Goal: Navigation & Orientation: Find specific page/section

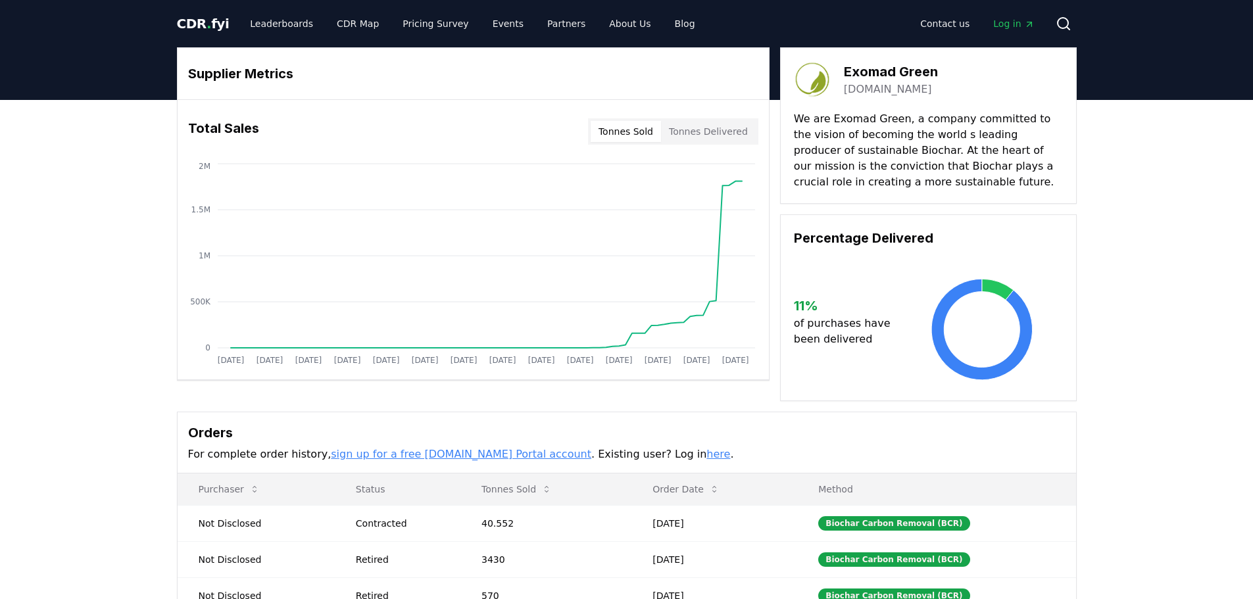
click at [207, 25] on span "." at bounding box center [209, 24] width 5 height 16
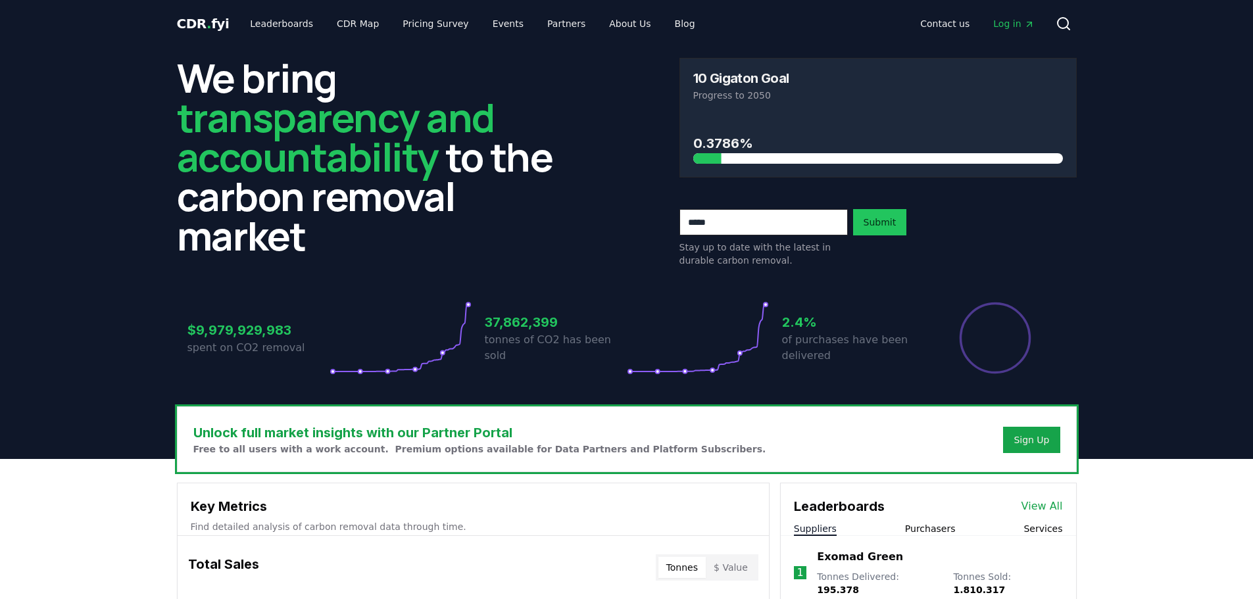
click at [1010, 23] on span "Log in" at bounding box center [1013, 23] width 41 height 13
click at [406, 24] on link "Pricing Survey" at bounding box center [435, 24] width 87 height 24
